Goal: Task Accomplishment & Management: Manage account settings

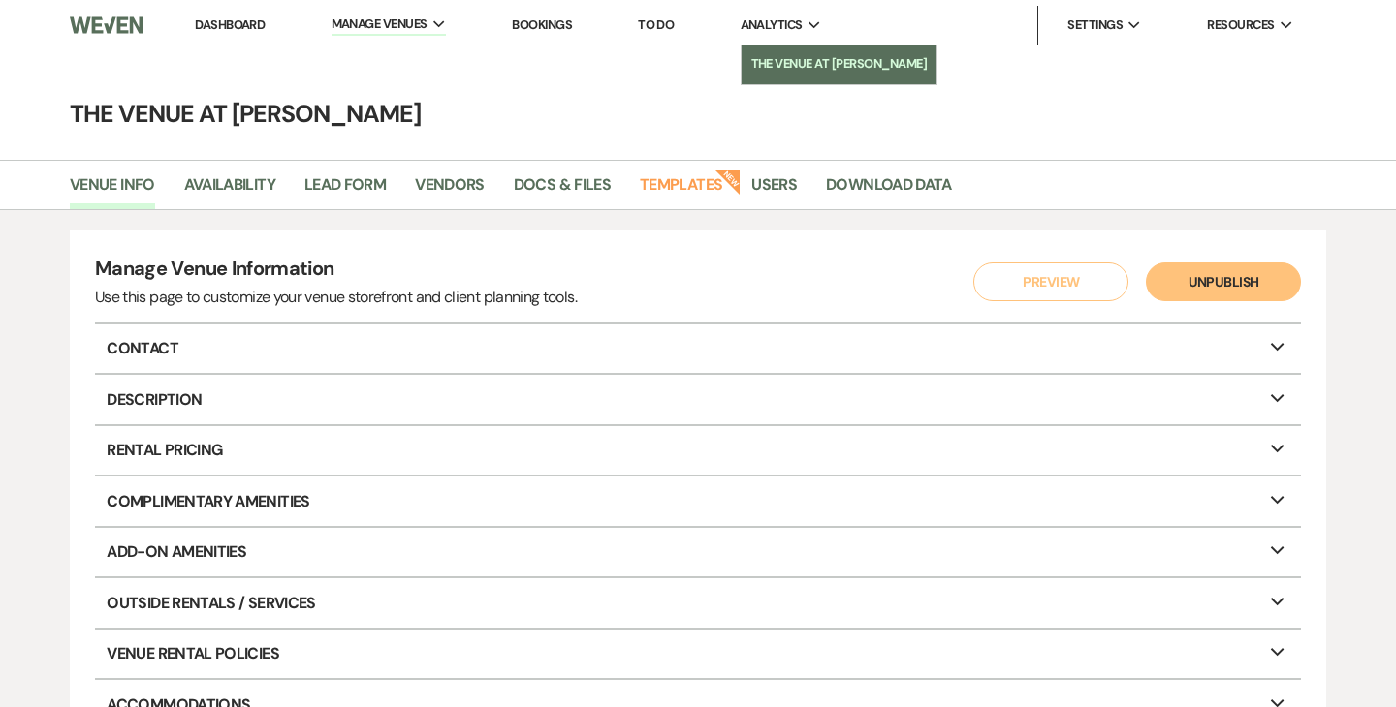
click at [783, 57] on li "The Venue at [PERSON_NAME]" at bounding box center [839, 63] width 176 height 19
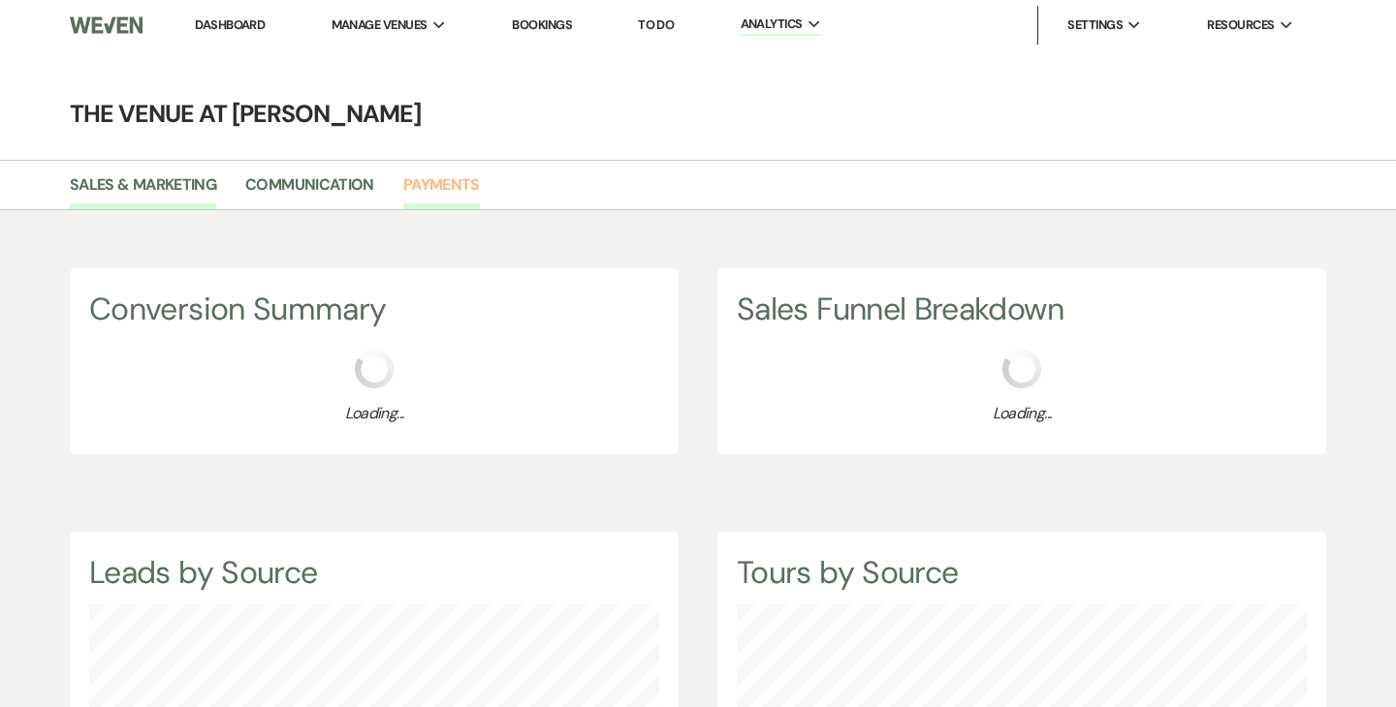
scroll to position [707, 1396]
click at [456, 185] on link "Payments" at bounding box center [441, 191] width 77 height 37
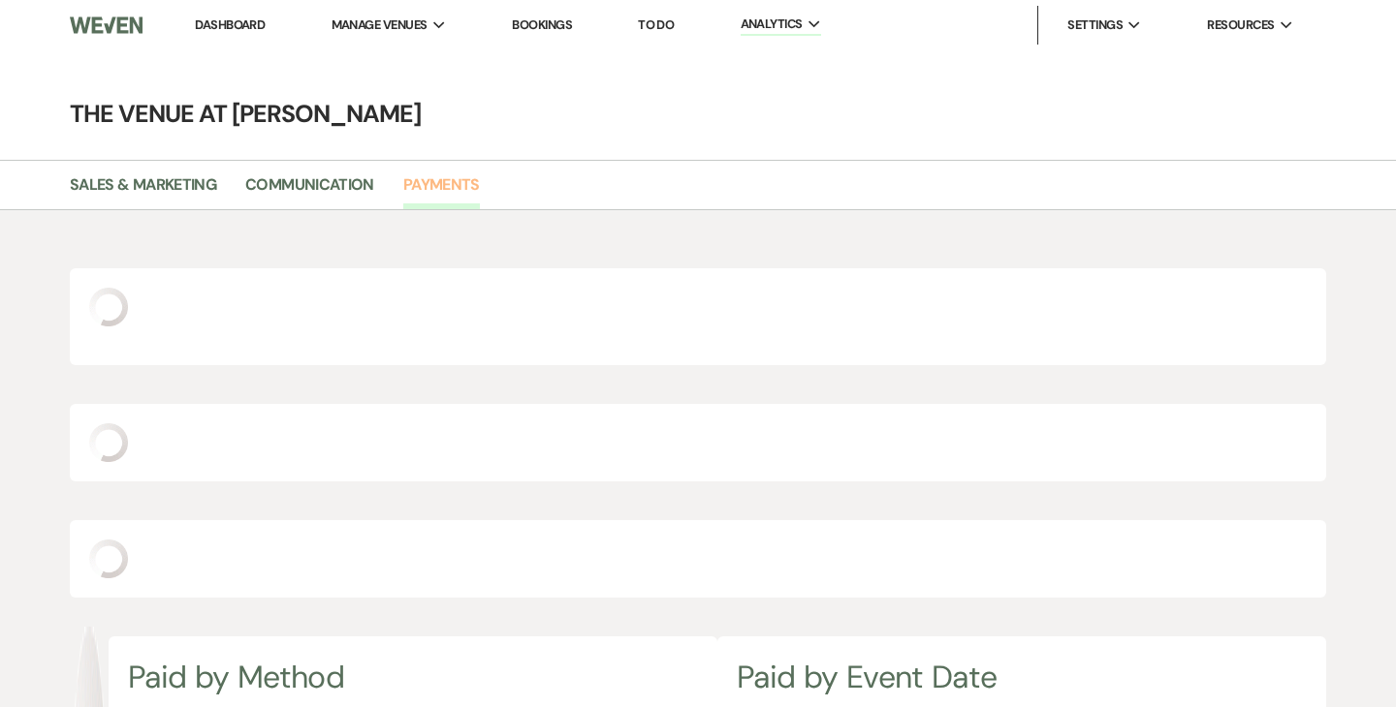
select select "2025"
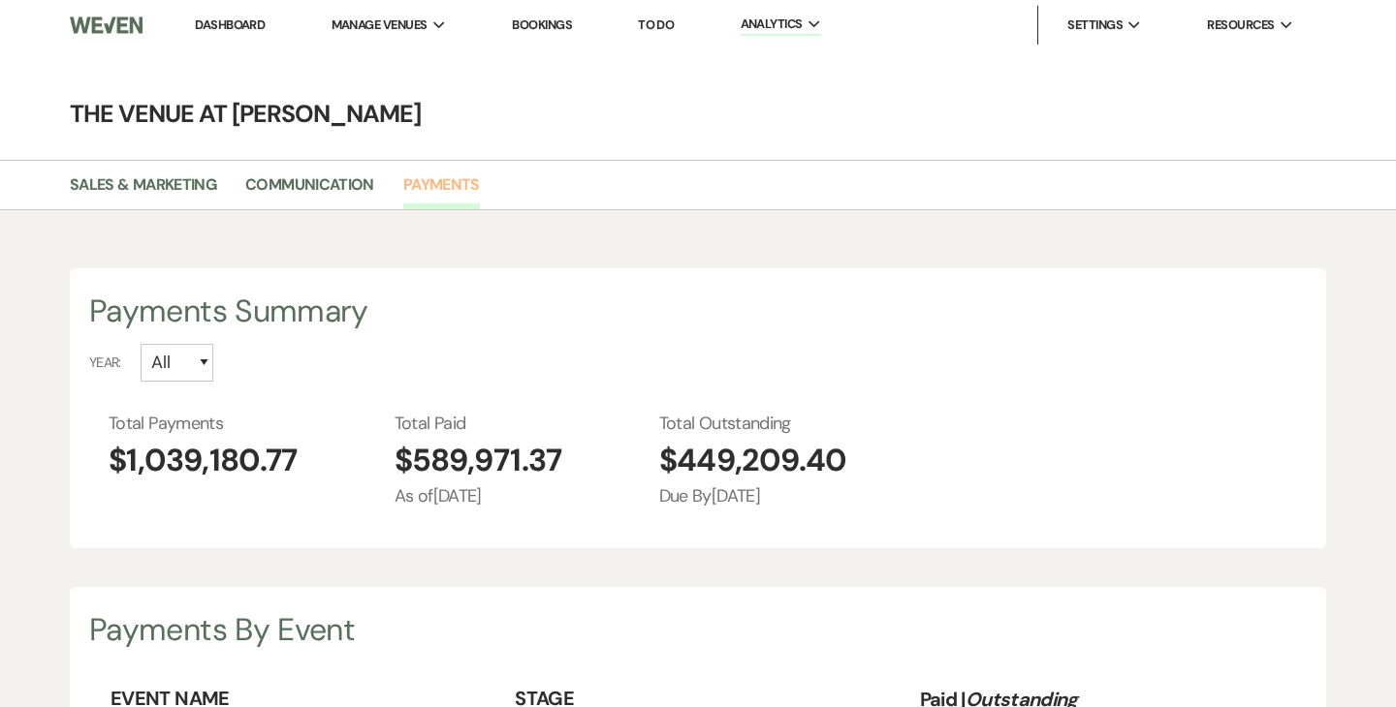
scroll to position [707, 1396]
